Goal: Task Accomplishment & Management: Use online tool/utility

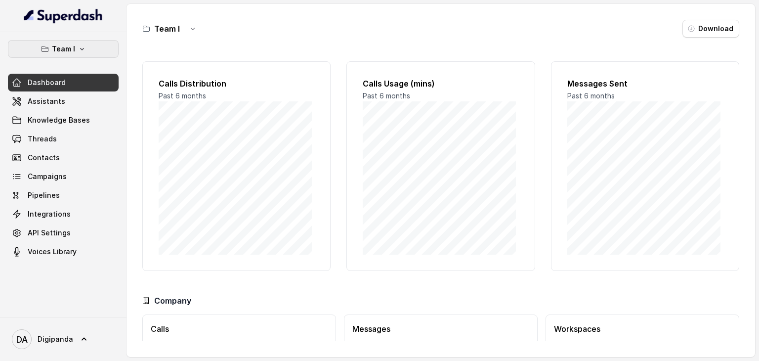
click at [81, 41] on button "Team I" at bounding box center [63, 49] width 111 height 18
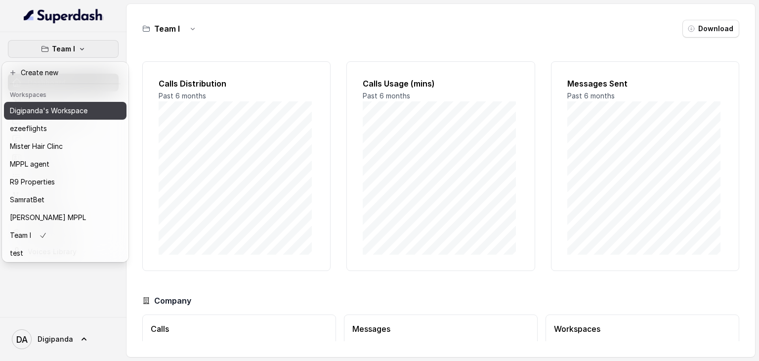
click at [79, 111] on p "Digipanda's Workspace" at bounding box center [49, 111] width 78 height 12
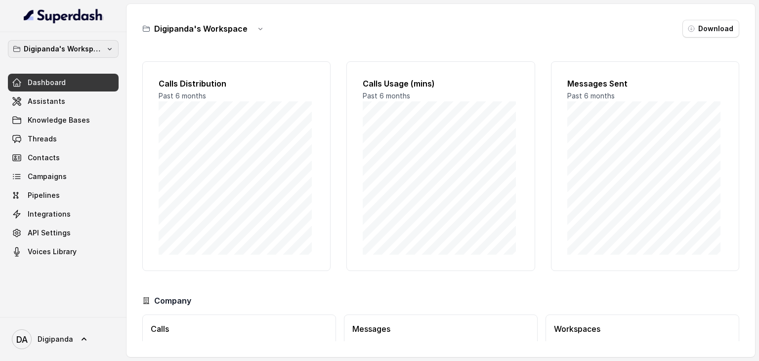
click at [91, 49] on p "Digipanda's Workspace" at bounding box center [63, 49] width 79 height 12
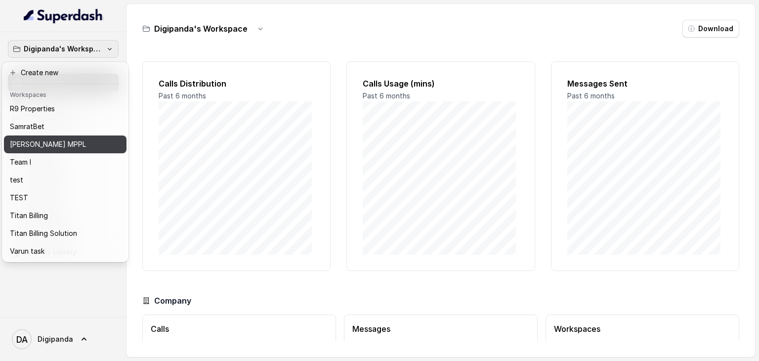
scroll to position [81, 0]
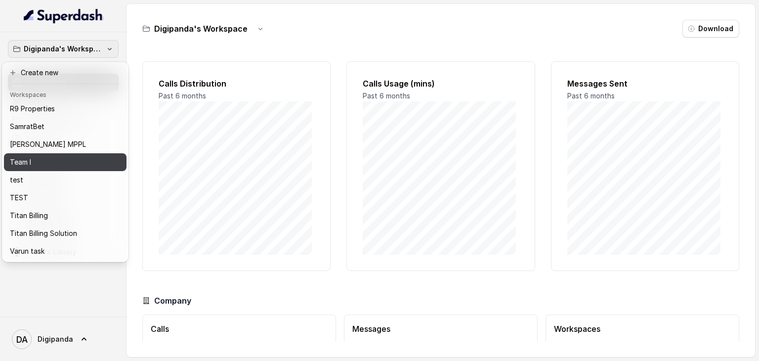
click at [52, 156] on div "Team I" at bounding box center [56, 162] width 93 height 12
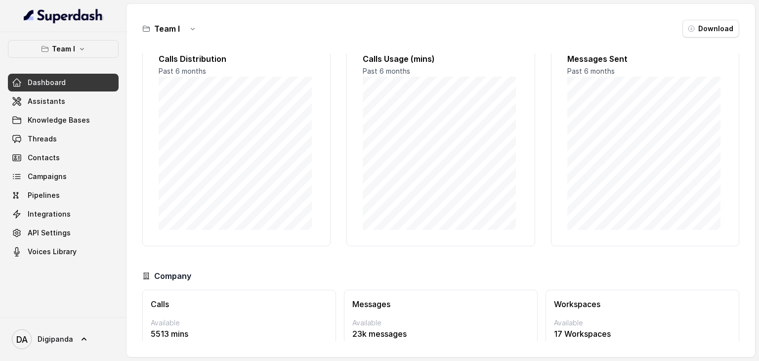
scroll to position [24, 0]
click at [53, 181] on link "Campaigns" at bounding box center [63, 176] width 111 height 18
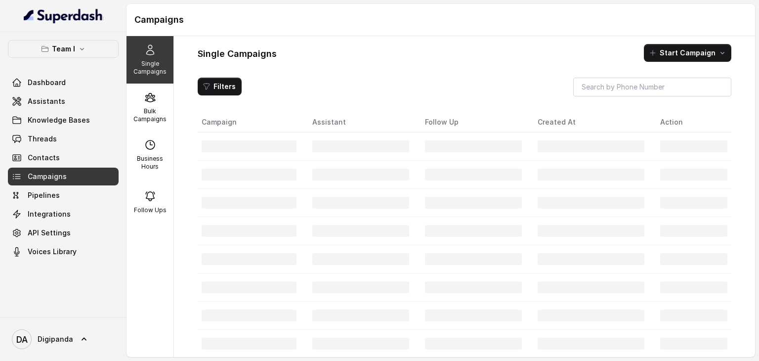
click at [53, 181] on link "Campaigns" at bounding box center [63, 176] width 111 height 18
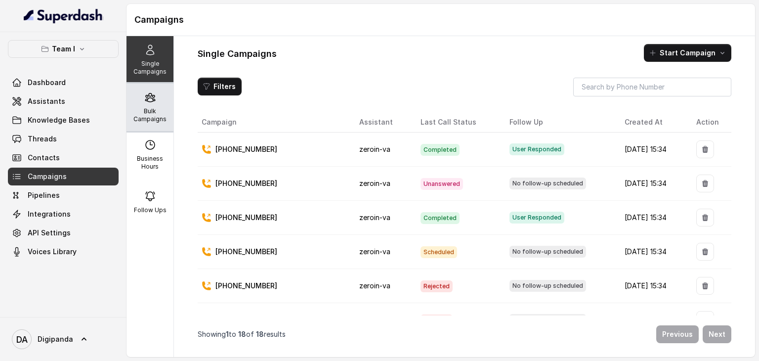
click at [144, 113] on p "Bulk Campaigns" at bounding box center [149, 115] width 39 height 16
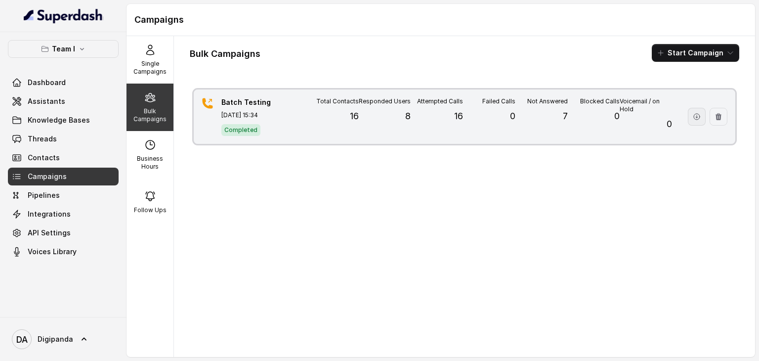
click at [693, 117] on icon "button" at bounding box center [697, 117] width 8 height 8
